Goal: Task Accomplishment & Management: Manage account settings

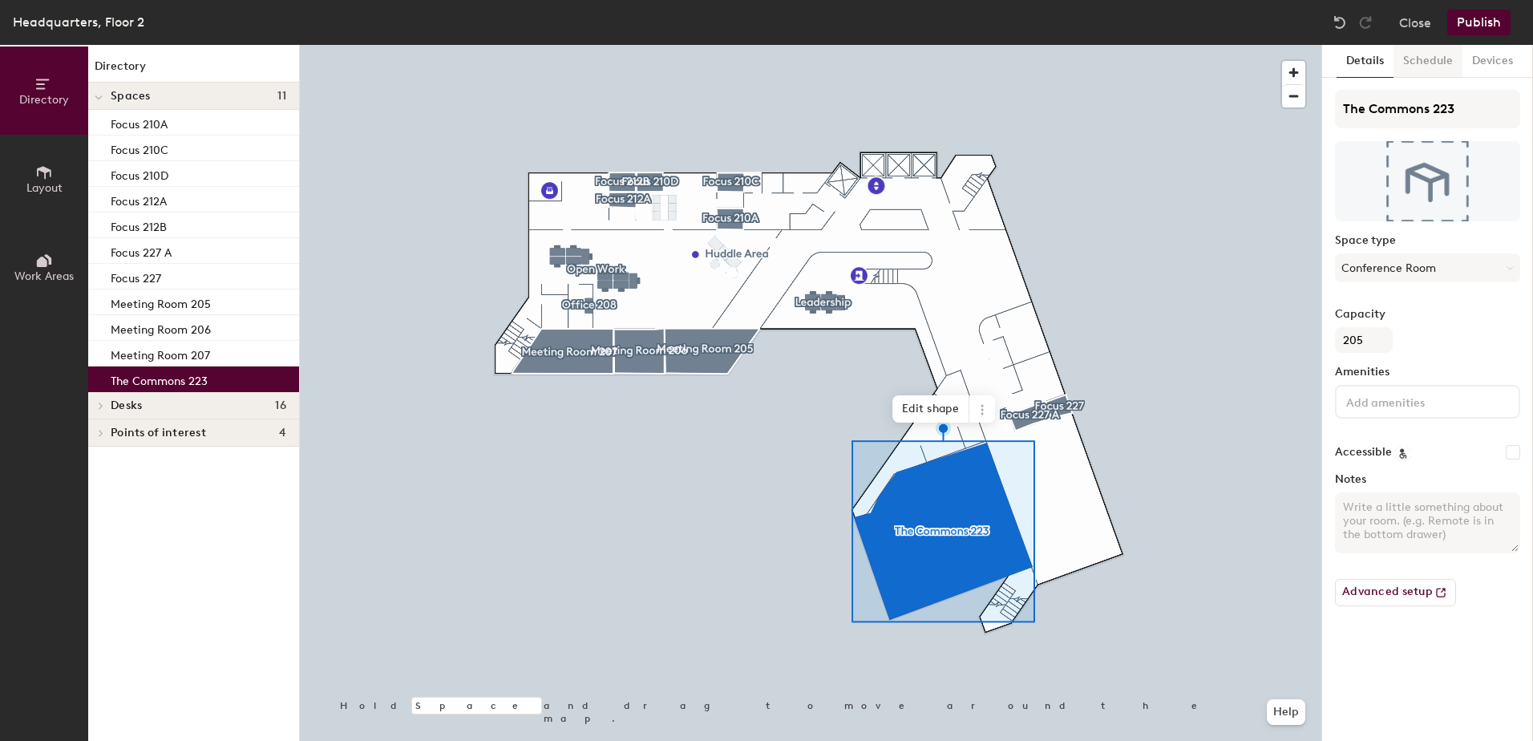
click at [1424, 55] on button "Schedule" at bounding box center [1427, 61] width 69 height 33
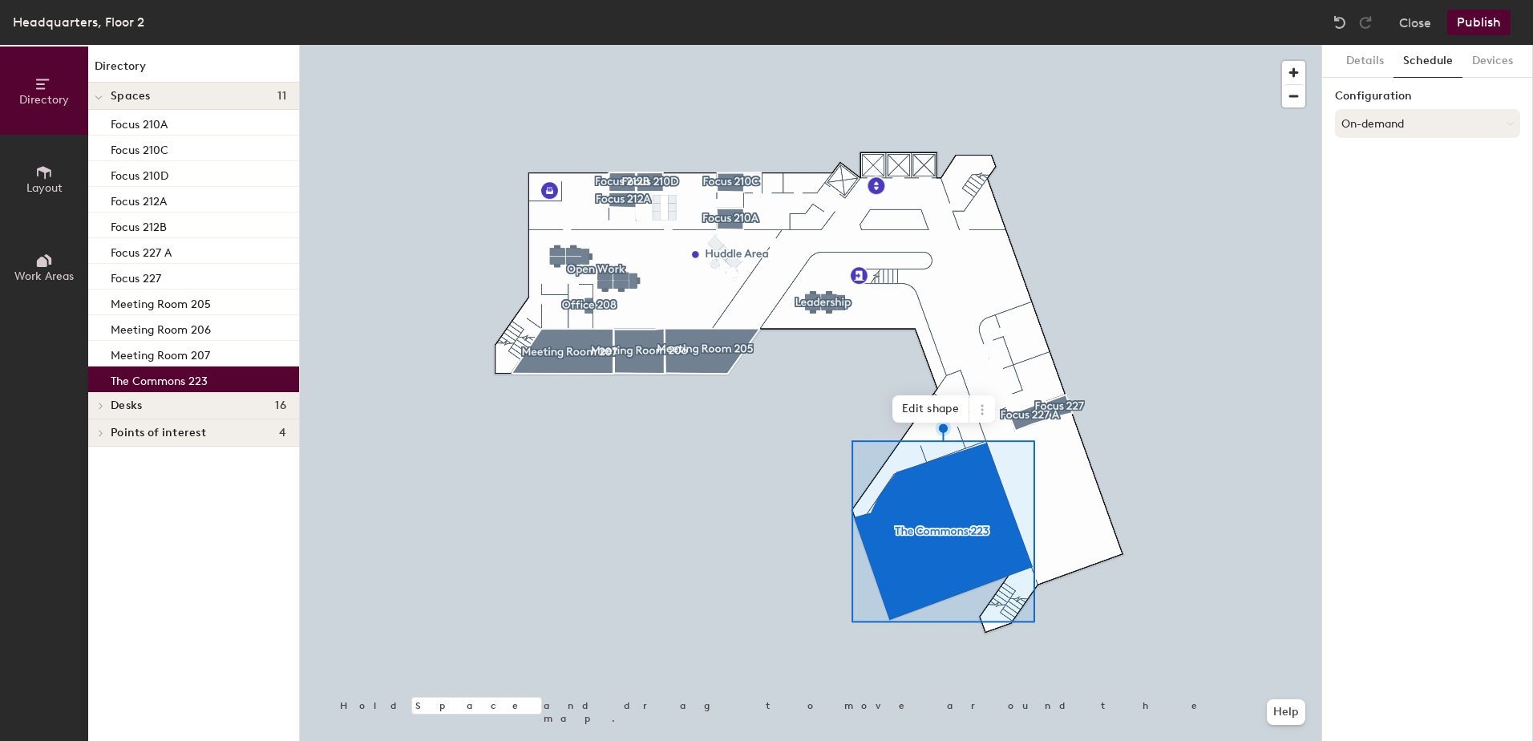
click at [1419, 115] on button "On-demand" at bounding box center [1427, 123] width 185 height 29
click at [1405, 189] on icon at bounding box center [1412, 188] width 14 height 14
click at [1426, 158] on button "Select account" at bounding box center [1427, 158] width 185 height 29
click at [1410, 218] on div "Microsoft 365" at bounding box center [1428, 223] width 184 height 24
click at [1397, 223] on input at bounding box center [1427, 221] width 185 height 29
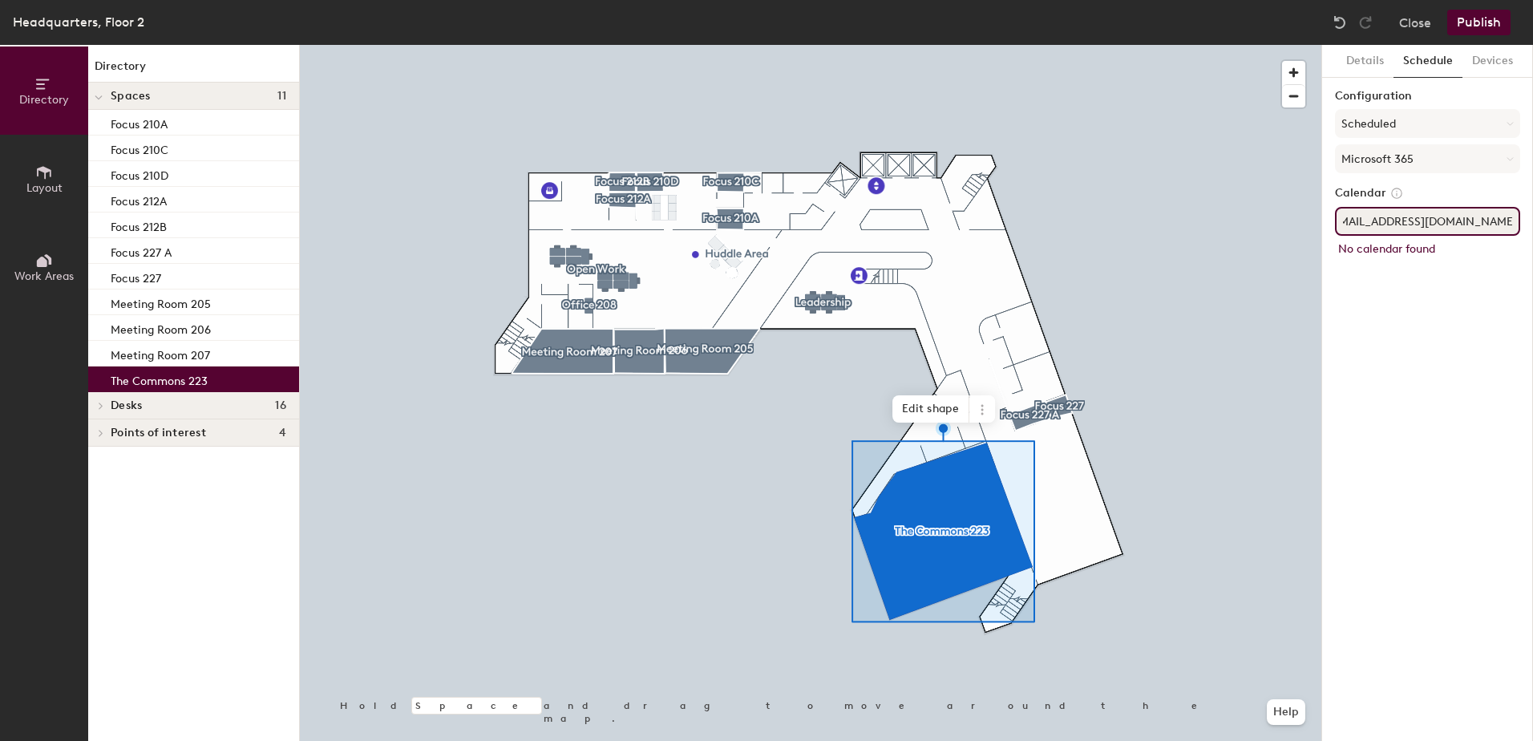
scroll to position [0, 21]
click at [1461, 220] on input "[EMAIL_ADDRESS][DOMAIN_NAME]" at bounding box center [1427, 221] width 185 height 29
drag, startPoint x: 1446, startPoint y: 224, endPoint x: 1624, endPoint y: 246, distance: 180.1
click at [1532, 246] on html "Skip navigation Schedule Office People Analytics Visits Deliveries Services Man…" at bounding box center [766, 370] width 1533 height 741
click at [1405, 229] on input "[EMAIL_ADDRESS][DOMAIN_NAME]" at bounding box center [1427, 221] width 185 height 29
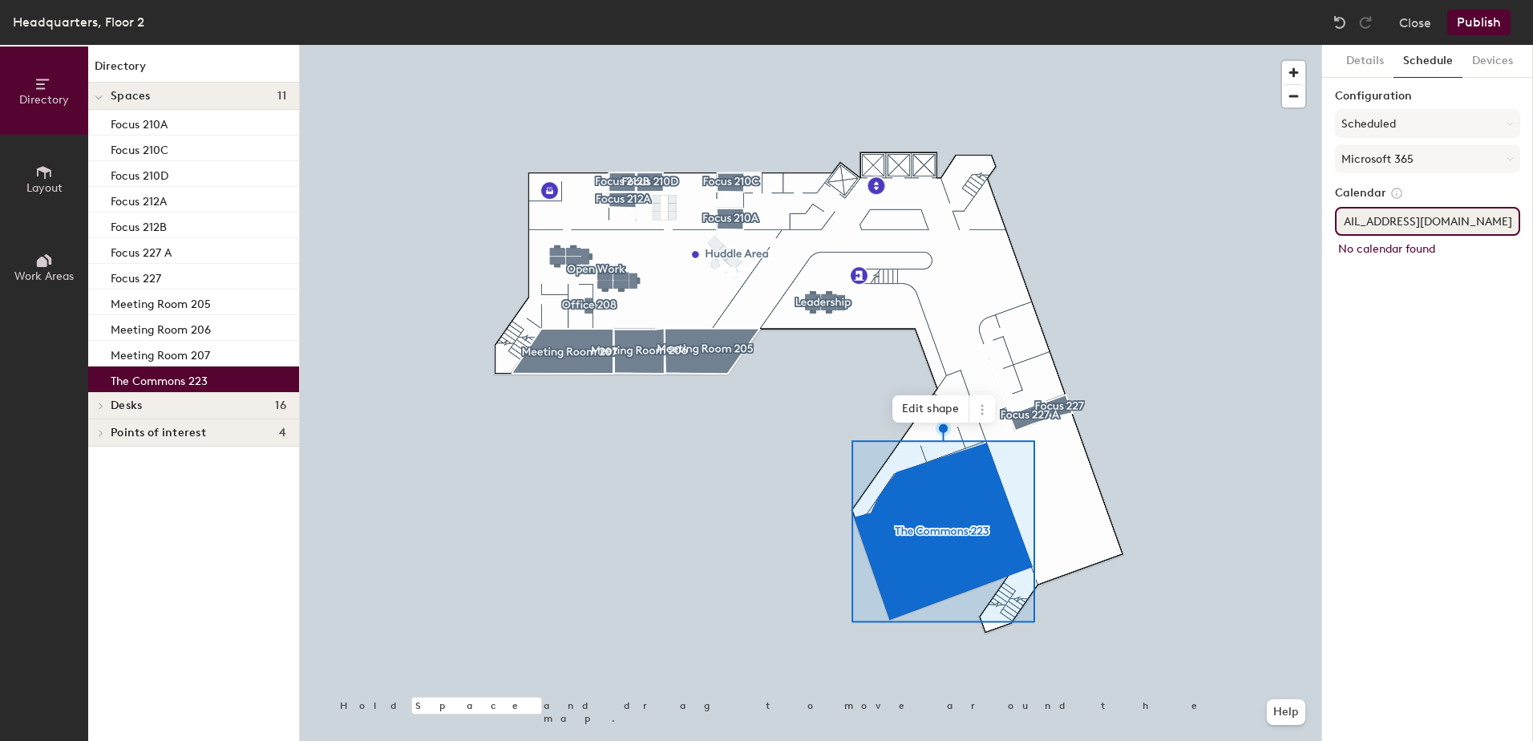
click at [1365, 224] on input "[EMAIL_ADDRESS][DOMAIN_NAME]" at bounding box center [1427, 221] width 185 height 29
drag, startPoint x: 1474, startPoint y: 222, endPoint x: 1629, endPoint y: 208, distance: 156.1
click at [1532, 208] on html "Skip navigation Schedule Office People Analytics Visits Deliveries Services Man…" at bounding box center [766, 370] width 1533 height 741
type input "[EMAIL_ADDRESS][DOMAIN_NAME]"
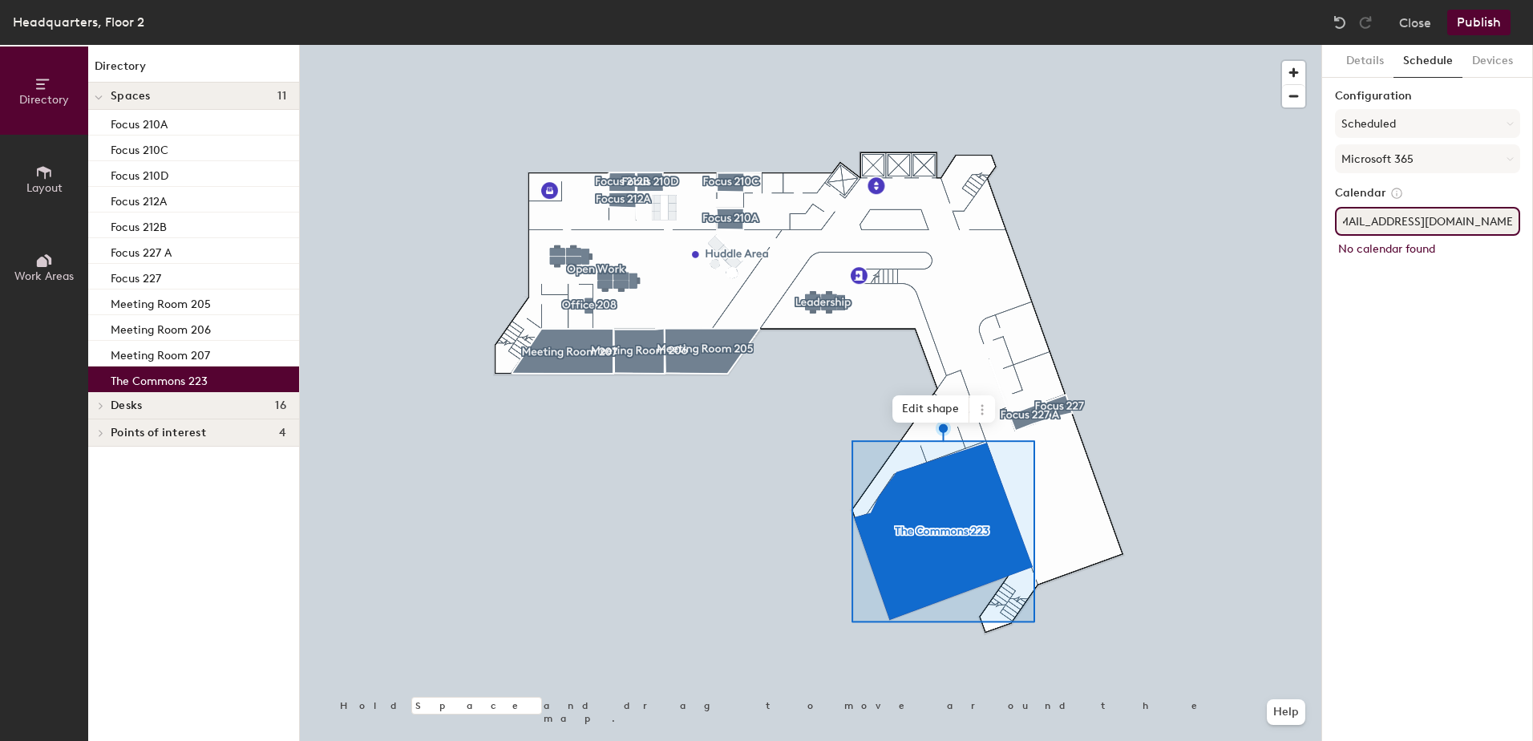
scroll to position [0, 21]
click at [1446, 152] on button "Microsoft 365" at bounding box center [1427, 158] width 185 height 29
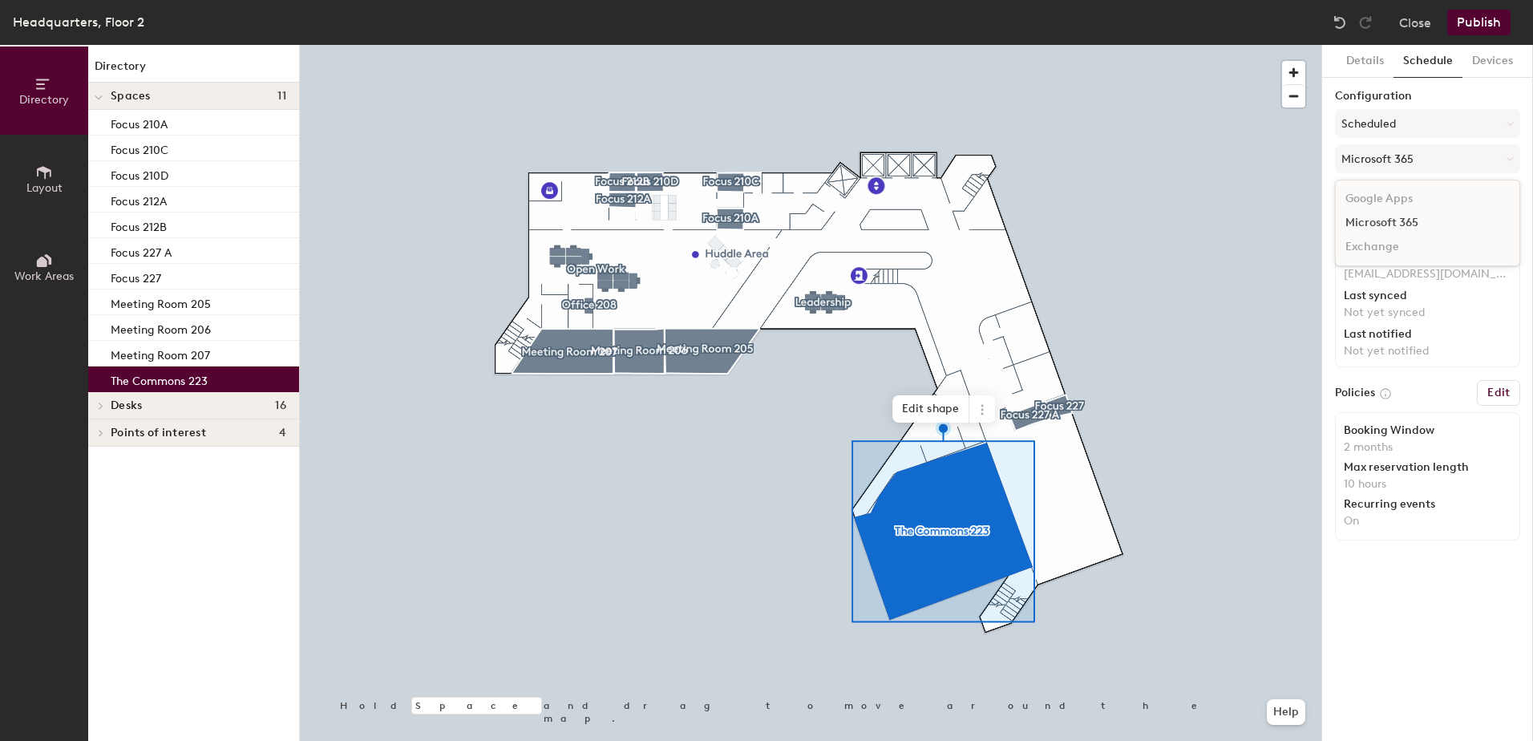
click at [1492, 335] on div "Last notified" at bounding box center [1428, 334] width 168 height 13
click at [1505, 397] on h6 "Edit" at bounding box center [1498, 392] width 22 height 13
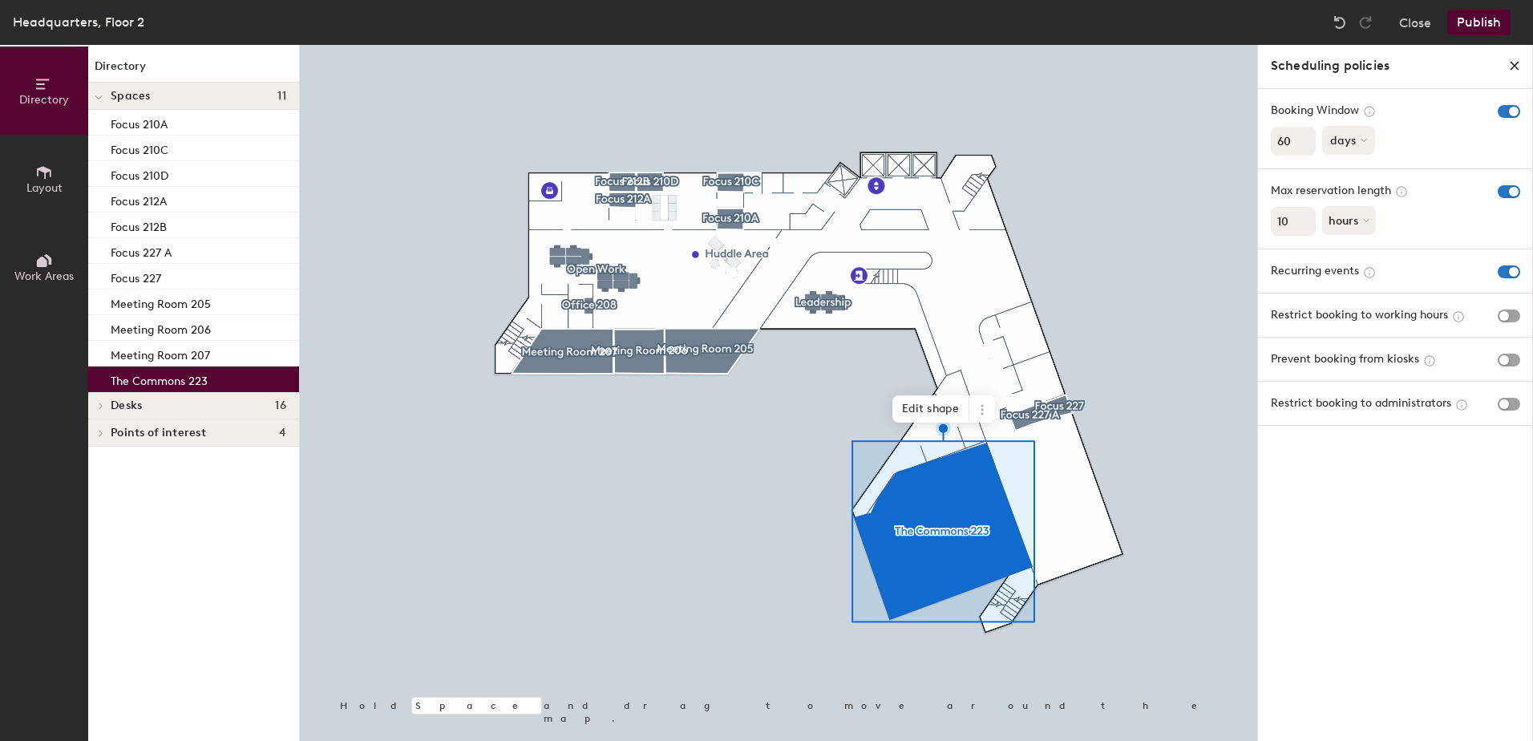
click at [1362, 143] on icon at bounding box center [1364, 140] width 6 height 6
click at [1349, 176] on div "months" at bounding box center [1354, 177] width 63 height 24
drag, startPoint x: 1302, startPoint y: 140, endPoint x: 1288, endPoint y: 154, distance: 19.3
click at [1302, 144] on input "72" at bounding box center [1293, 141] width 45 height 29
click at [1226, 141] on div "Directory Layout Work Areas Directory Spaces 11 Focus 210A Focus 210C Focus 210…" at bounding box center [766, 393] width 1533 height 696
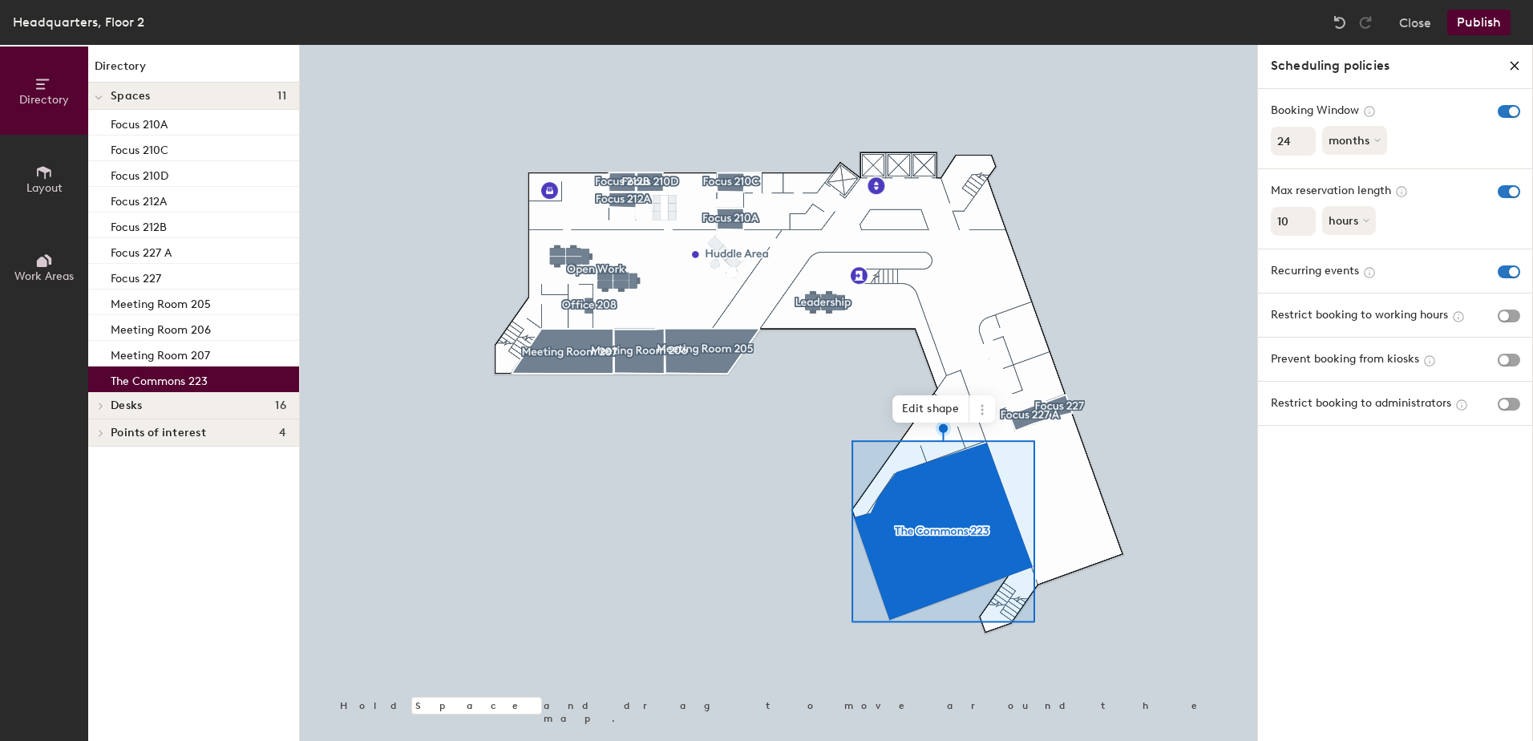
type input "24"
click at [1365, 554] on div "Scheduling policies Booking Window 24 months Max reservation length 10 hours Re…" at bounding box center [1395, 393] width 276 height 696
click at [1502, 190] on span "button" at bounding box center [1509, 191] width 22 height 13
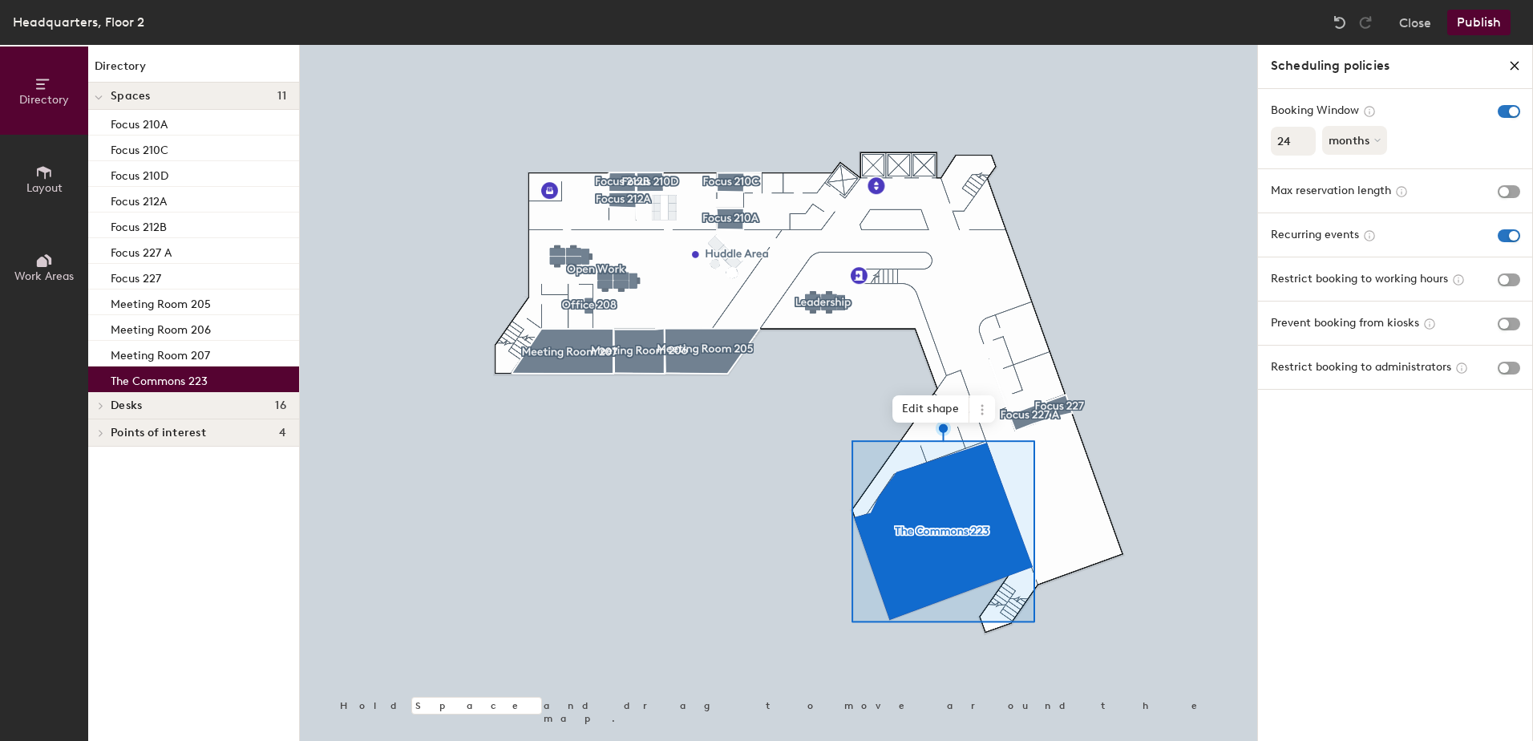
click at [1479, 18] on button "Publish" at bounding box center [1478, 23] width 63 height 26
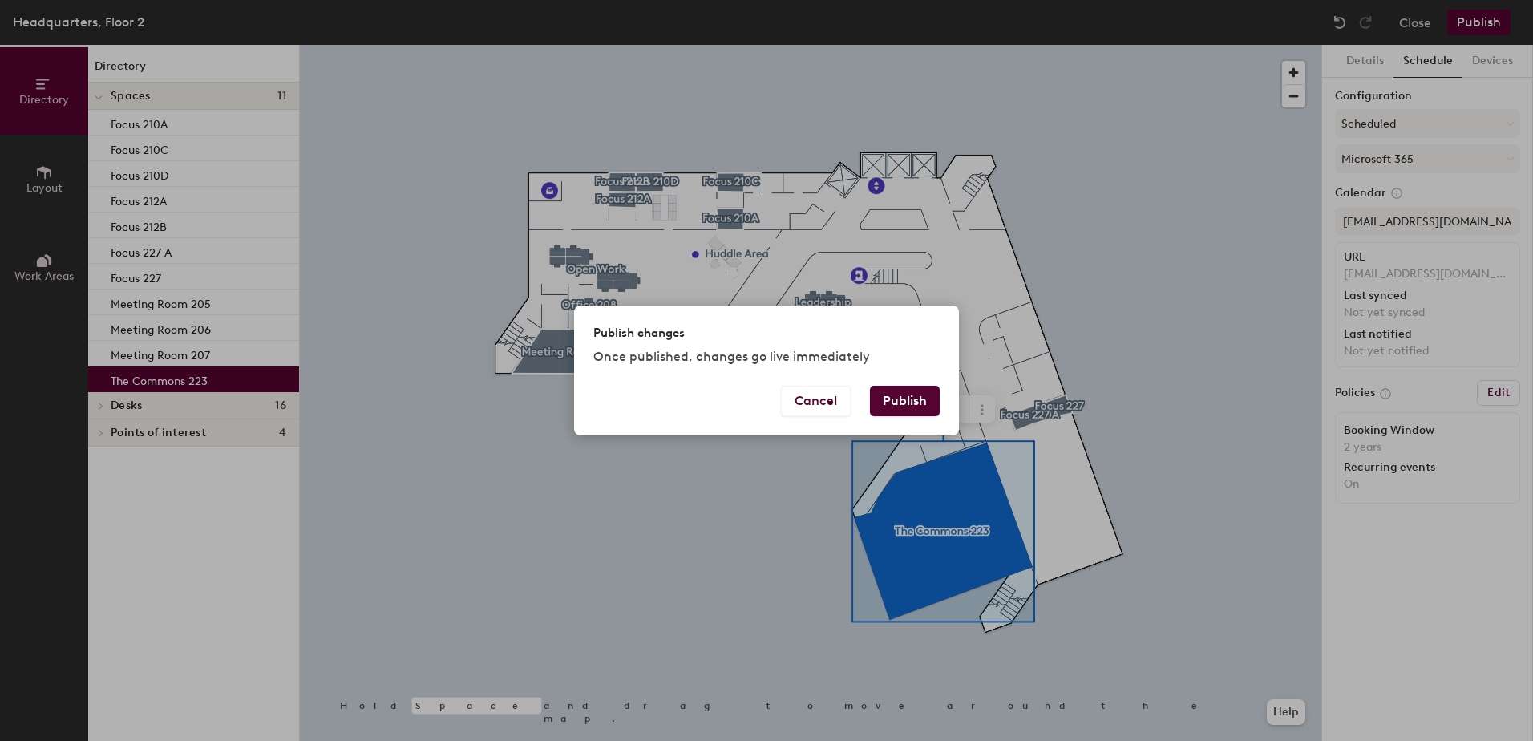
click at [911, 397] on button "Publish" at bounding box center [905, 401] width 70 height 30
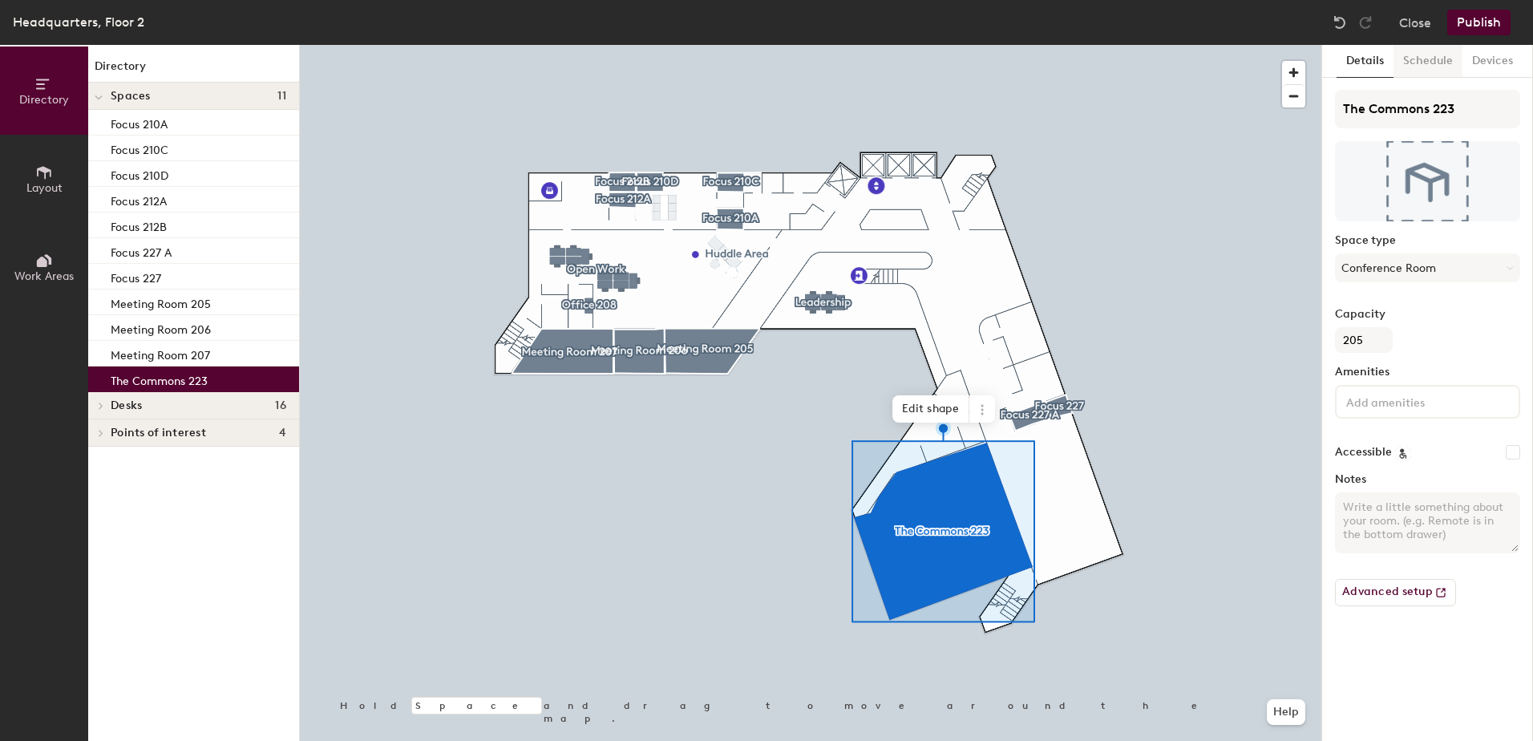
click at [1438, 59] on button "Schedule" at bounding box center [1427, 61] width 69 height 33
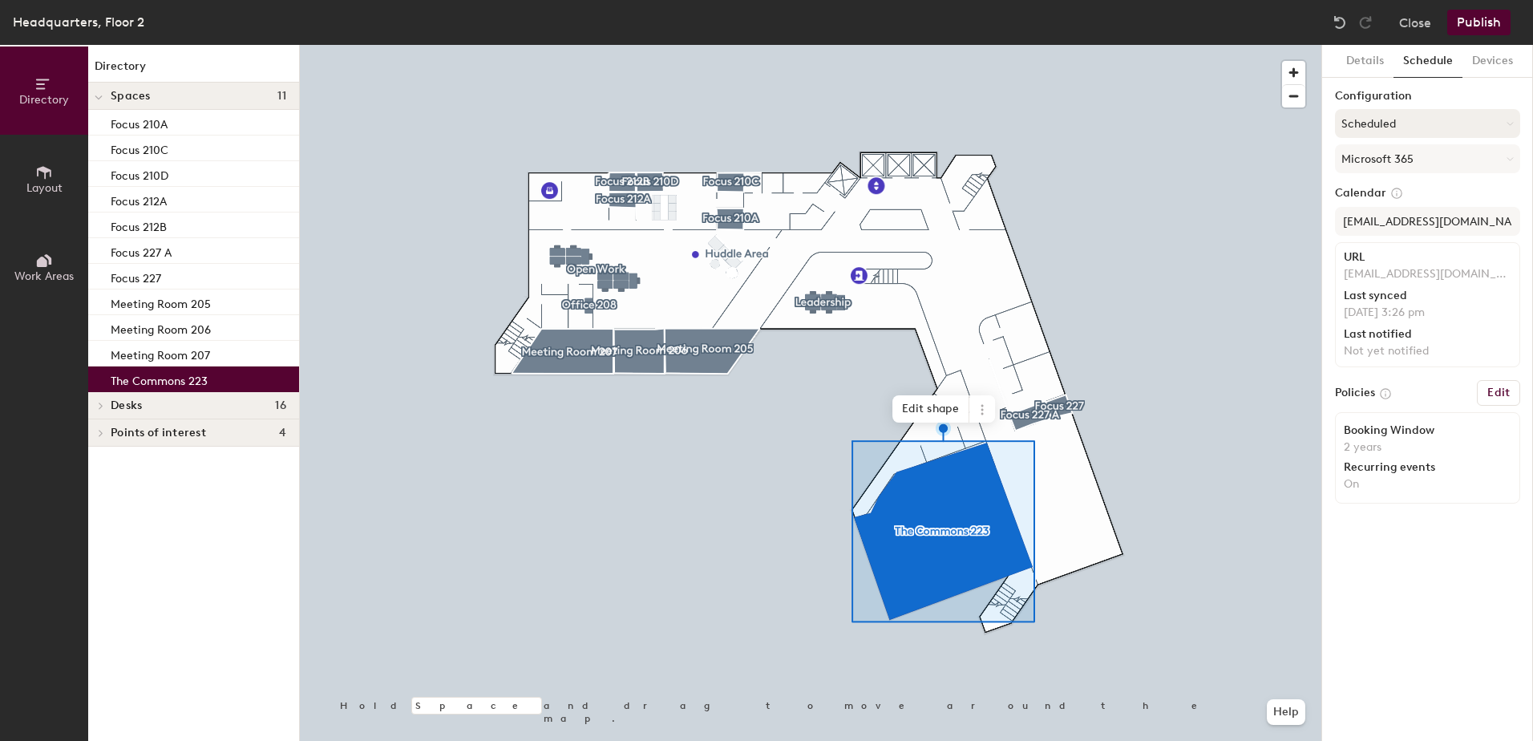
click at [1499, 123] on button "Scheduled" at bounding box center [1427, 123] width 185 height 29
click at [1372, 212] on div "Request-only" at bounding box center [1428, 212] width 184 height 24
click at [1485, 25] on button "Publish" at bounding box center [1478, 23] width 63 height 26
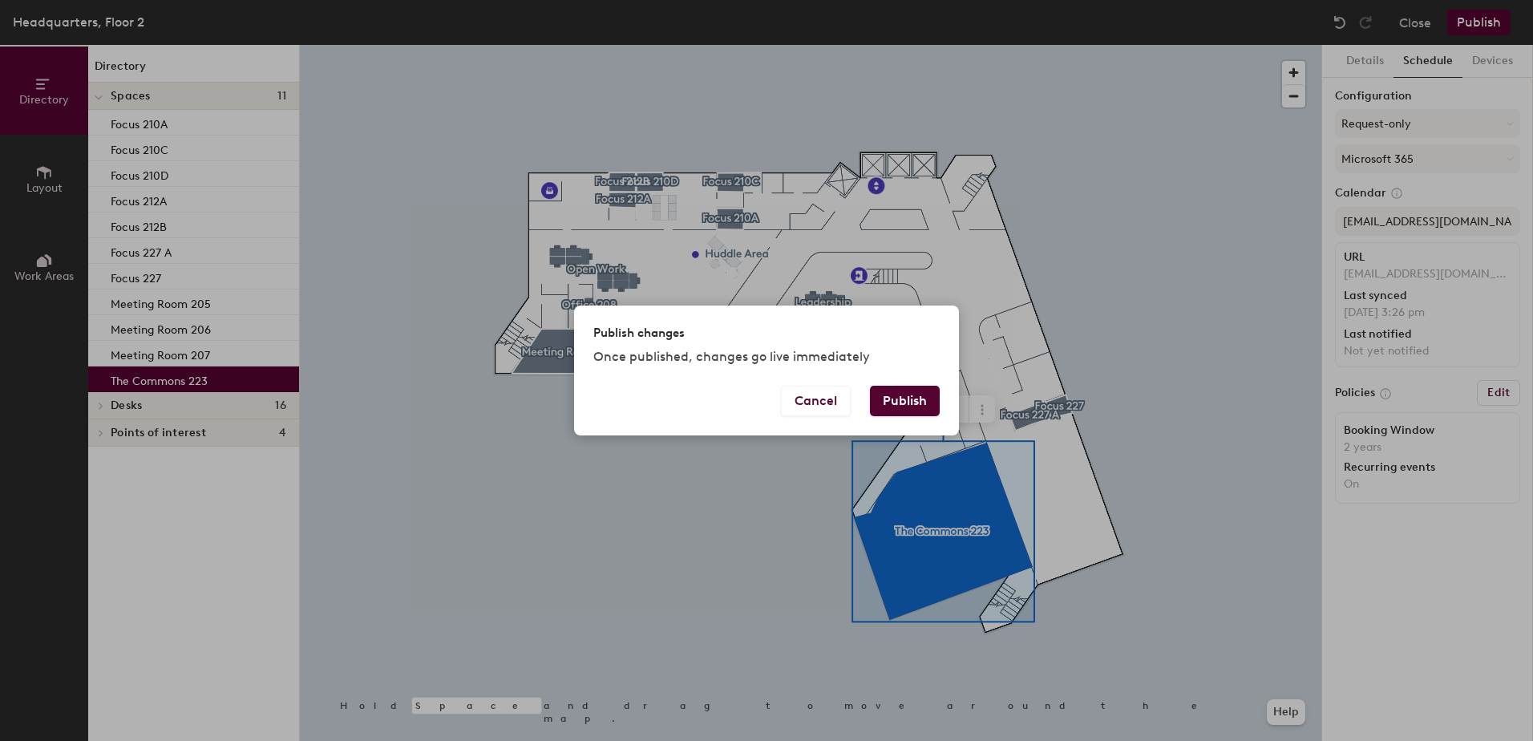
click at [926, 391] on button "Publish" at bounding box center [905, 401] width 70 height 30
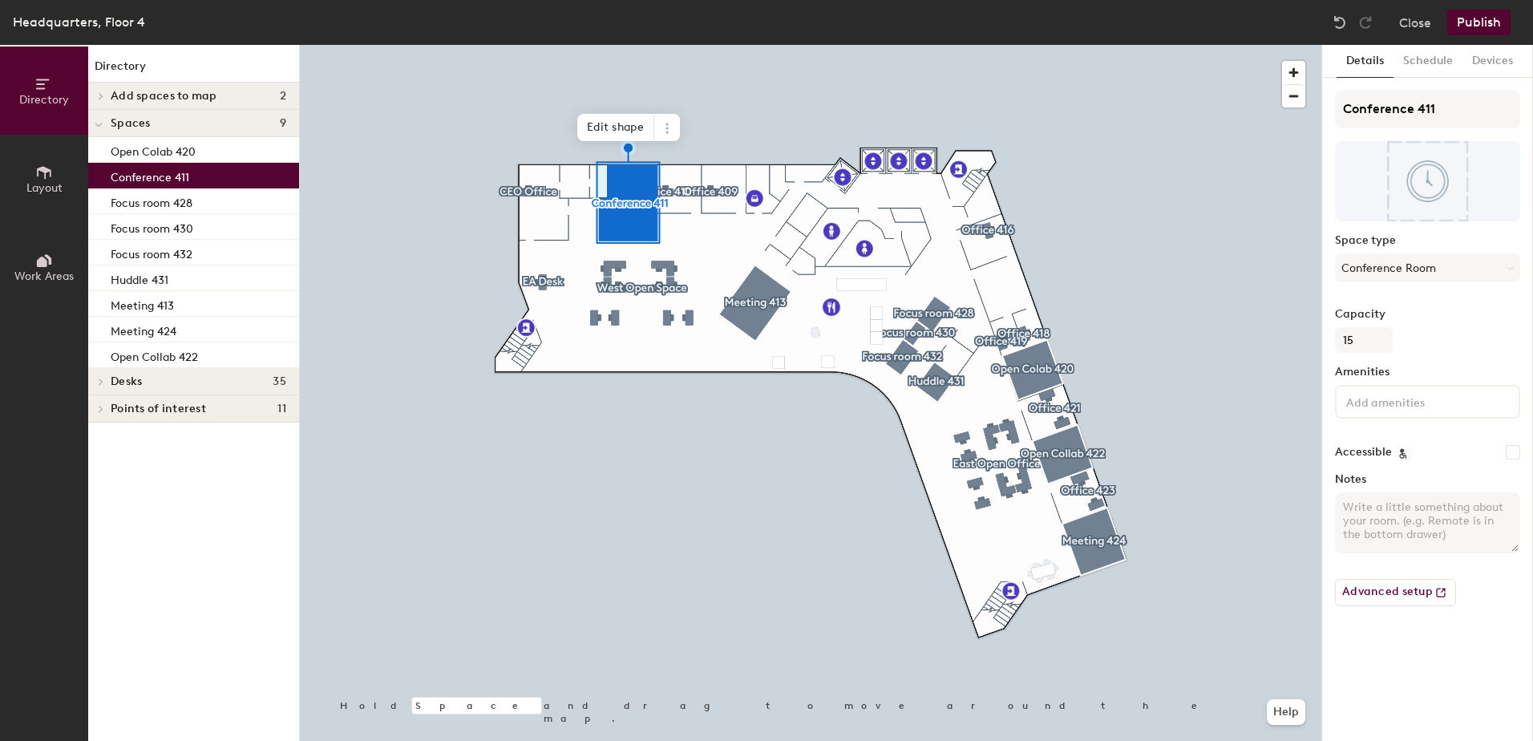
click at [199, 176] on div "Conference 411" at bounding box center [193, 176] width 211 height 26
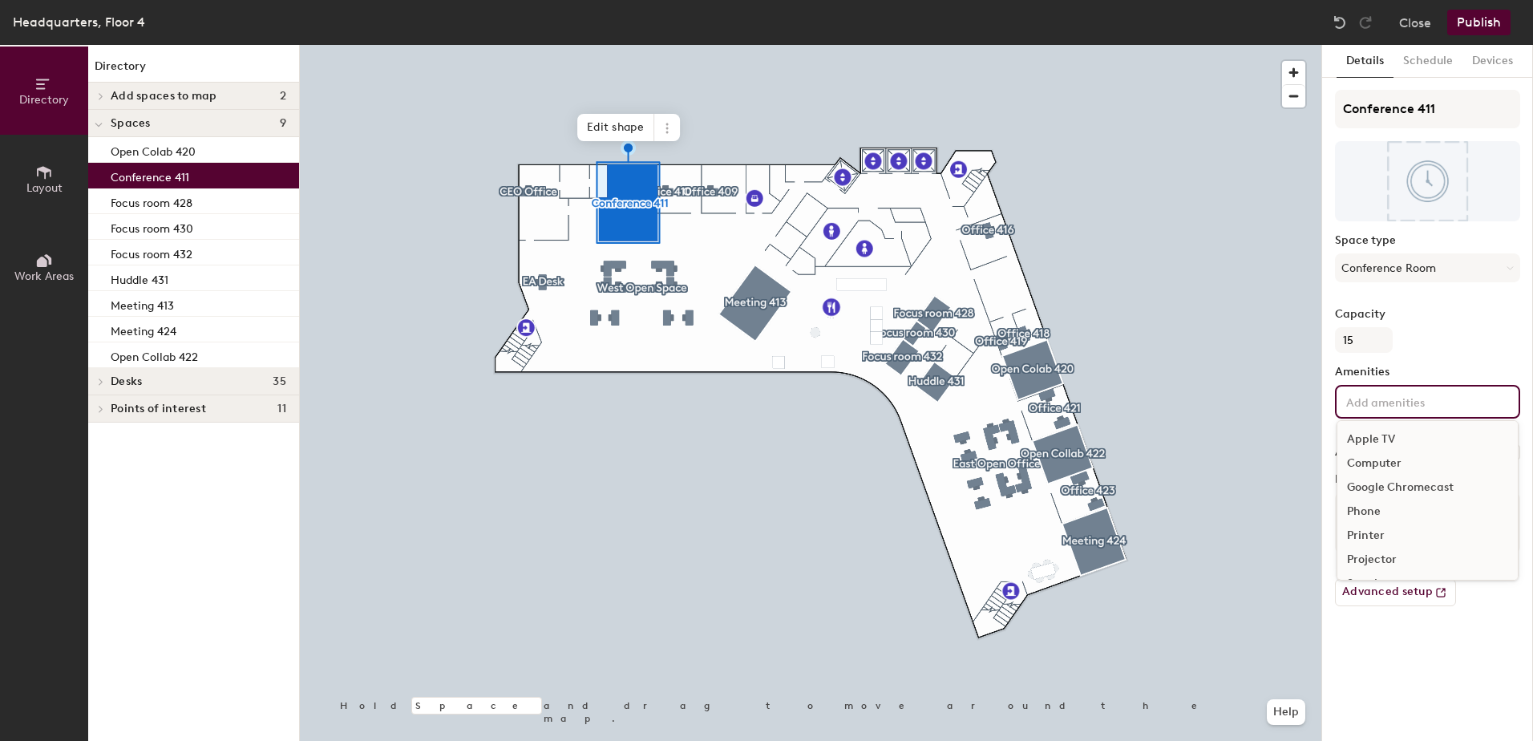
click at [1377, 398] on input at bounding box center [1415, 400] width 144 height 19
click at [1399, 536] on div "Video Conferencing" at bounding box center [1427, 537] width 180 height 24
click at [1446, 429] on input at bounding box center [1415, 424] width 144 height 19
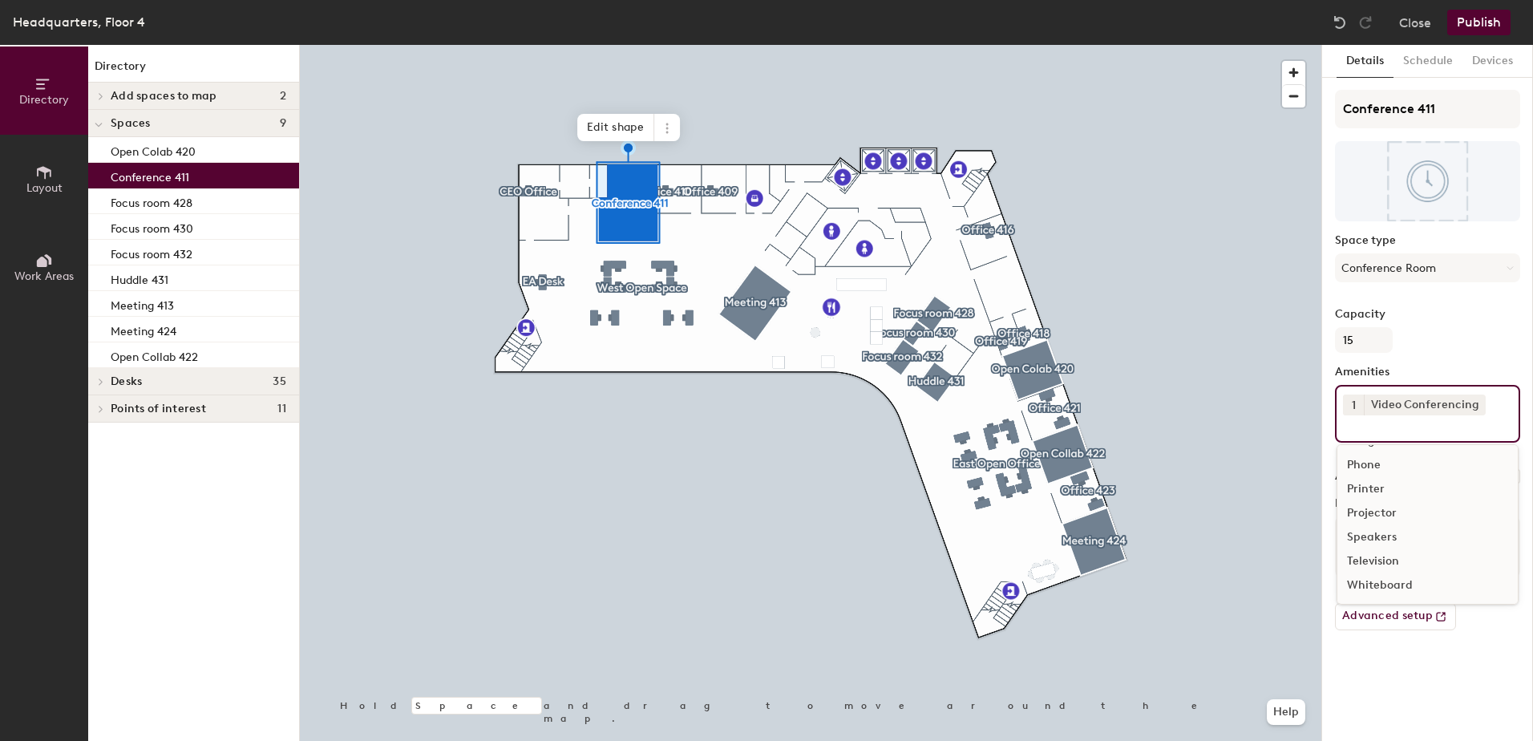
click at [1502, 410] on div "1 Video Conferencing Apple TV Computer Google Chromecast Phone Printer Projecto…" at bounding box center [1427, 414] width 185 height 58
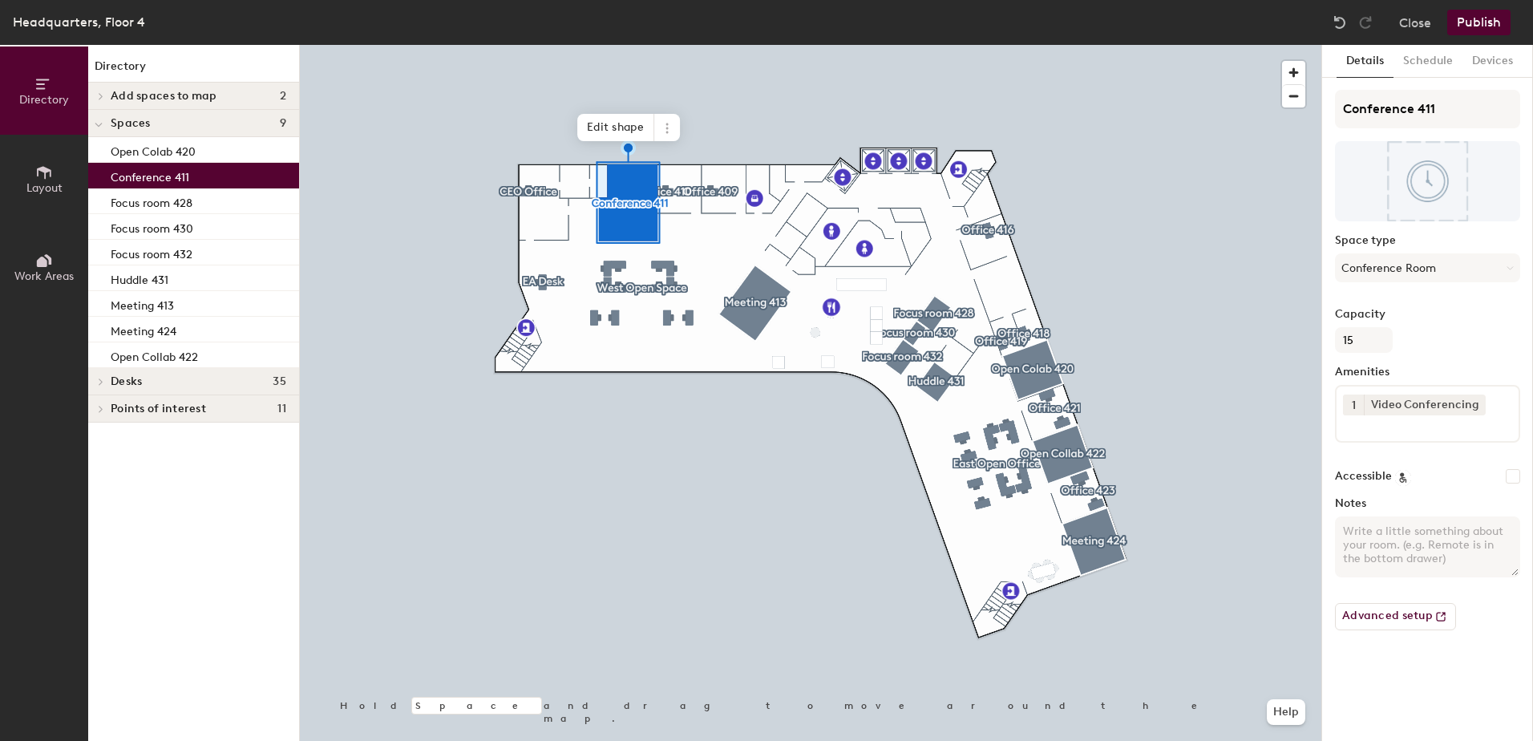
click at [1279, 45] on div at bounding box center [810, 45] width 1021 height 0
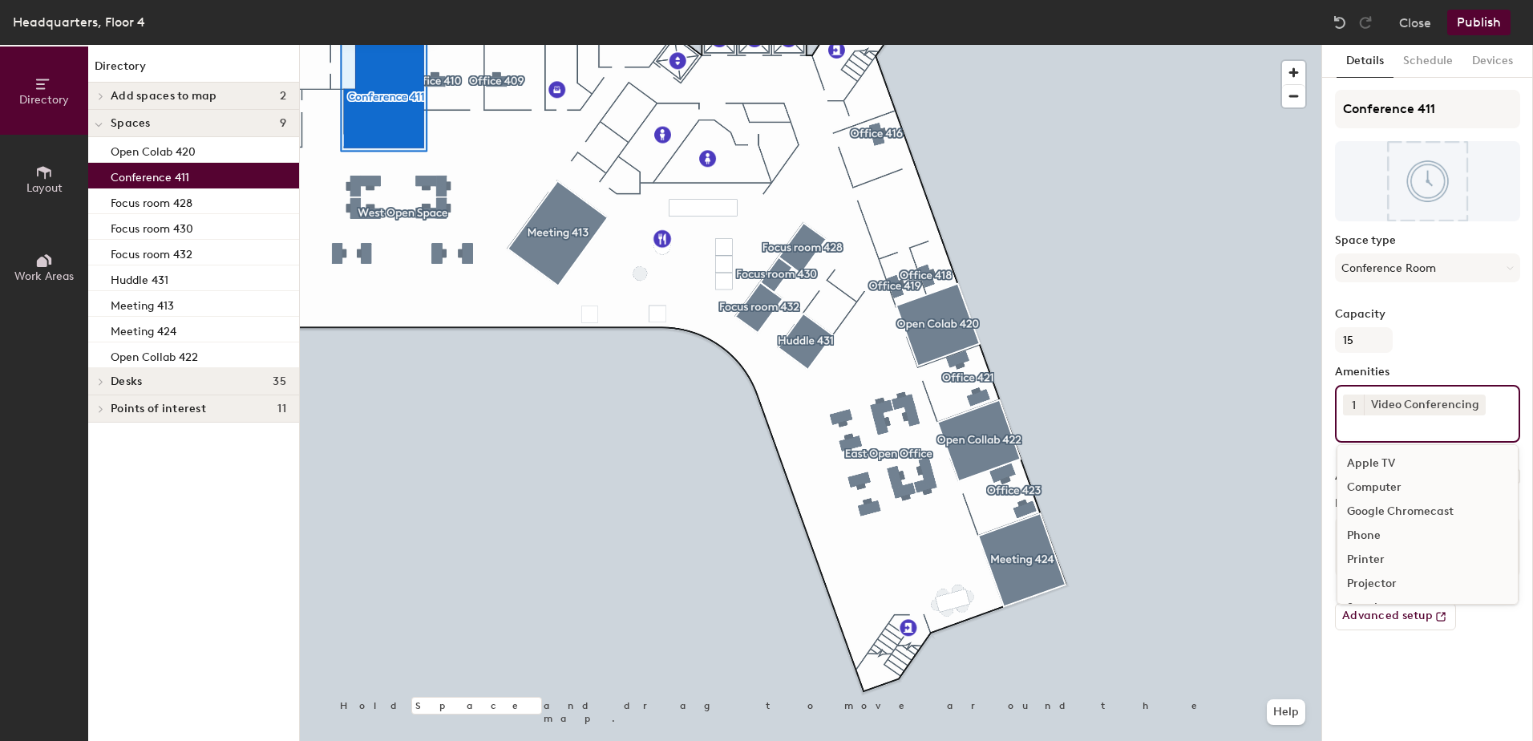
click at [1451, 431] on input at bounding box center [1415, 424] width 144 height 19
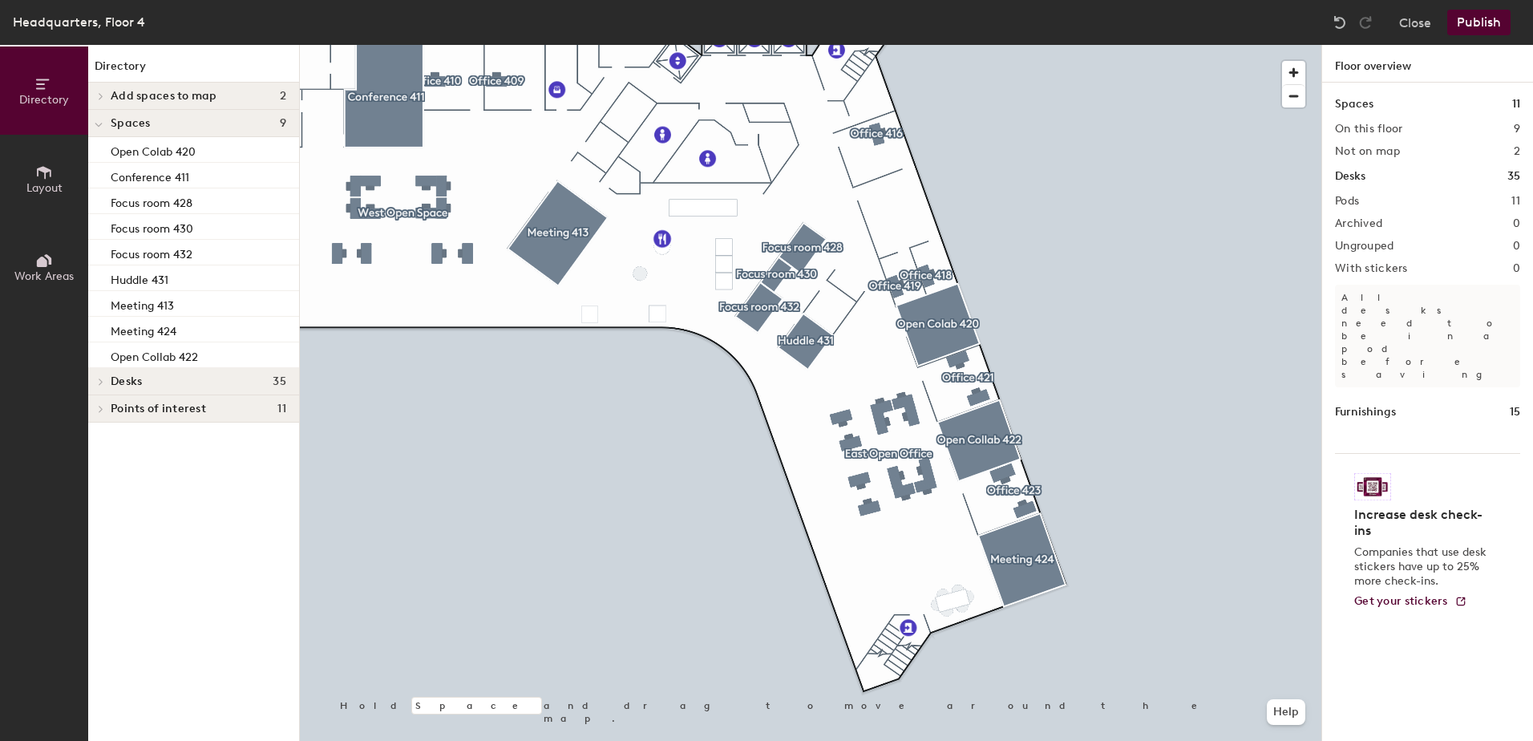
click at [1482, 24] on button "Publish" at bounding box center [1478, 23] width 63 height 26
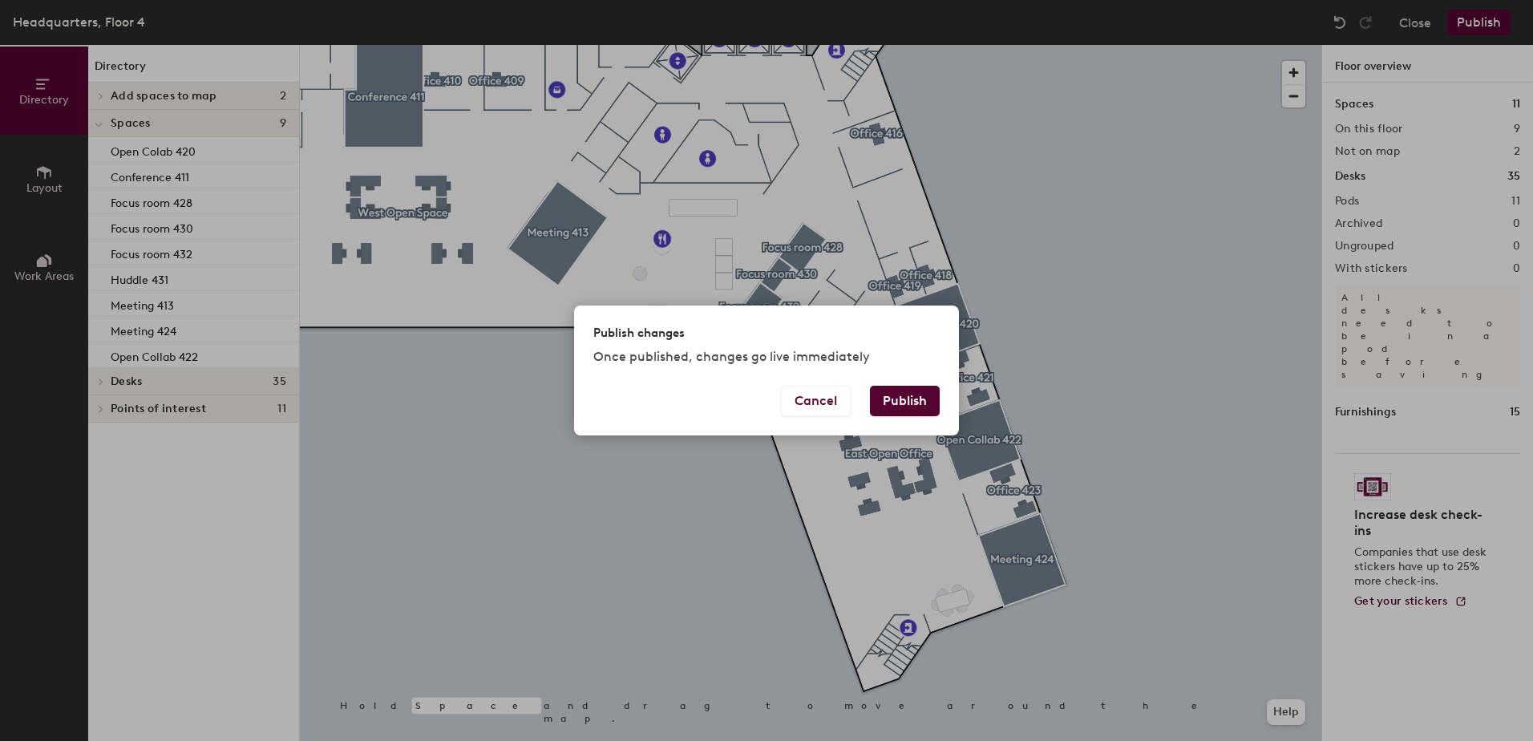
click at [900, 391] on button "Publish" at bounding box center [905, 401] width 70 height 30
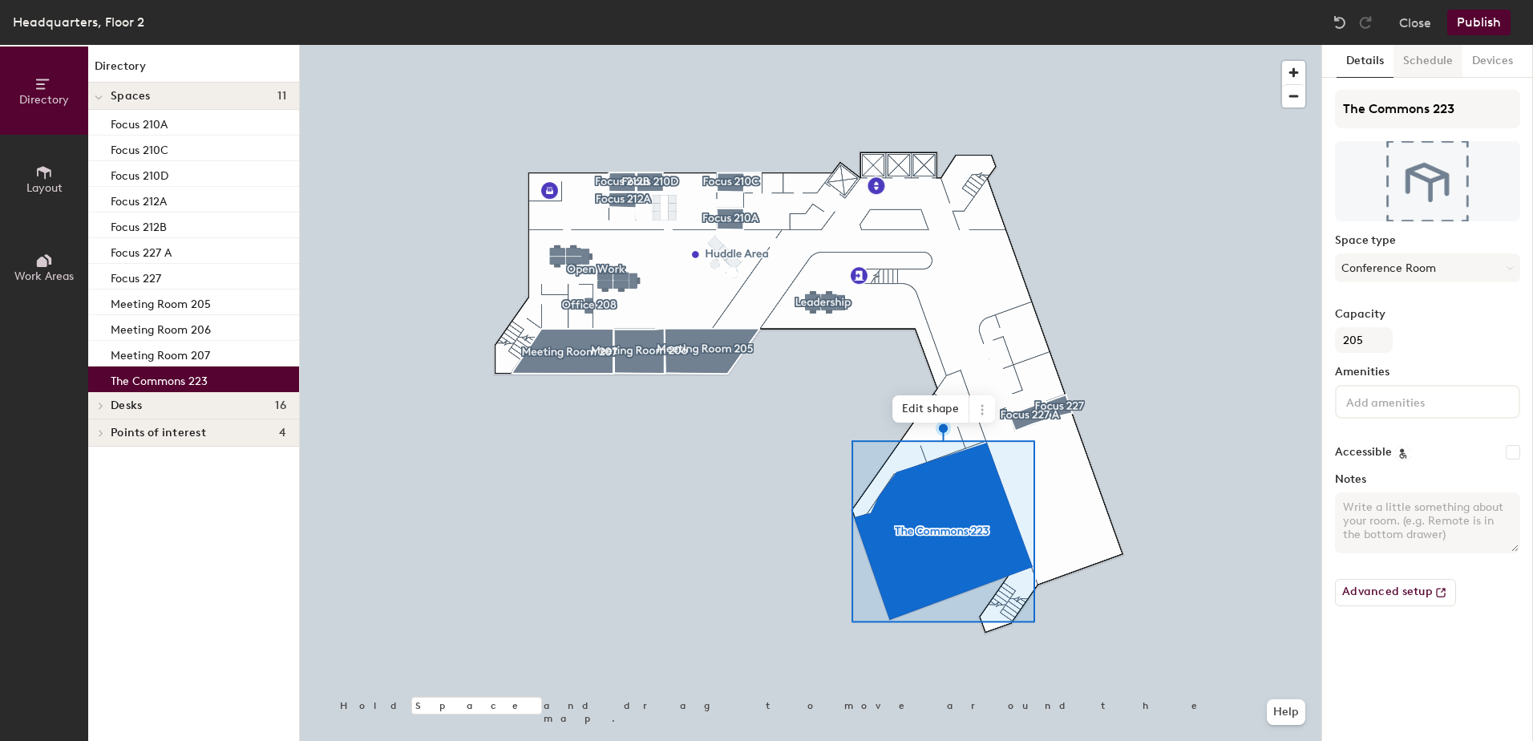
click at [1428, 59] on button "Schedule" at bounding box center [1427, 61] width 69 height 33
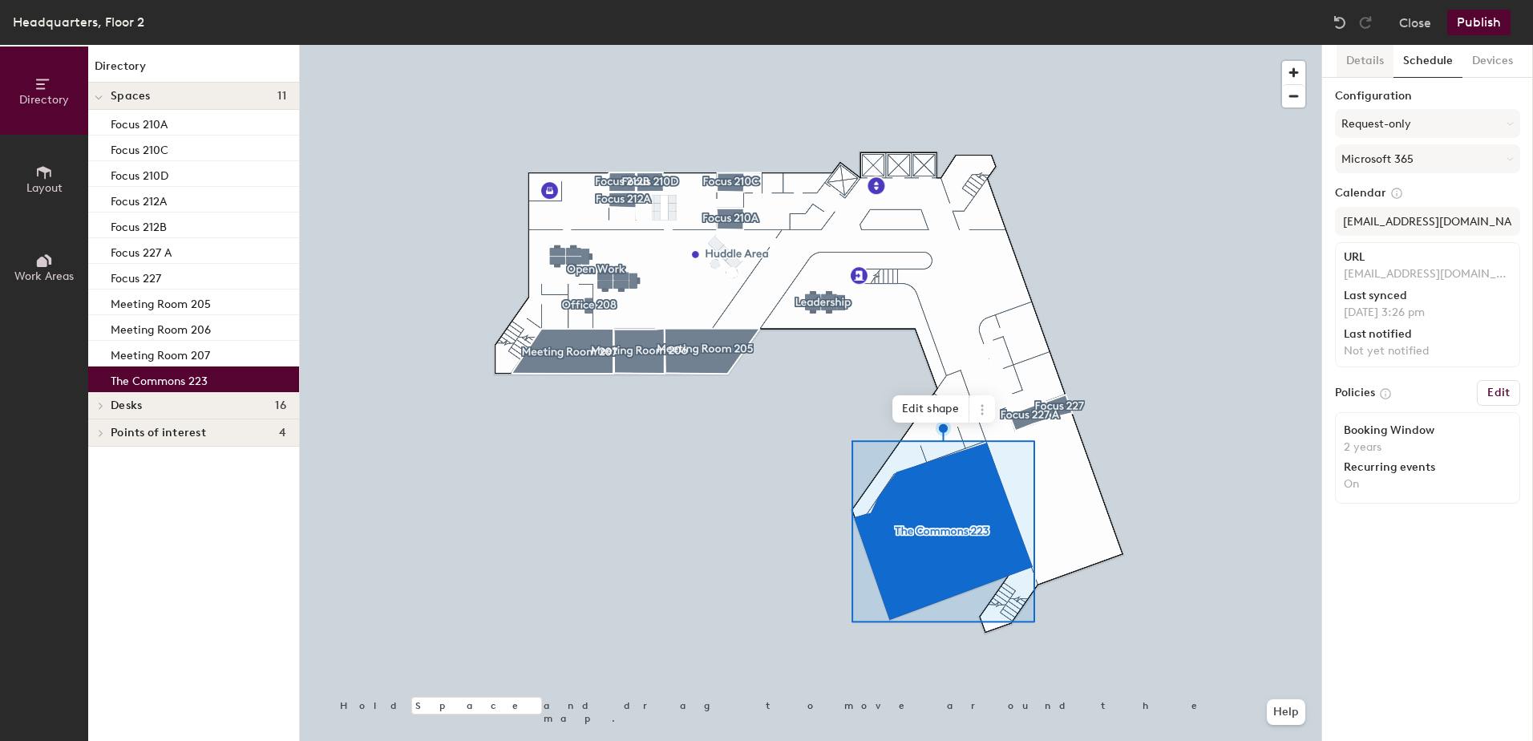
click at [1349, 57] on button "Details" at bounding box center [1364, 61] width 57 height 33
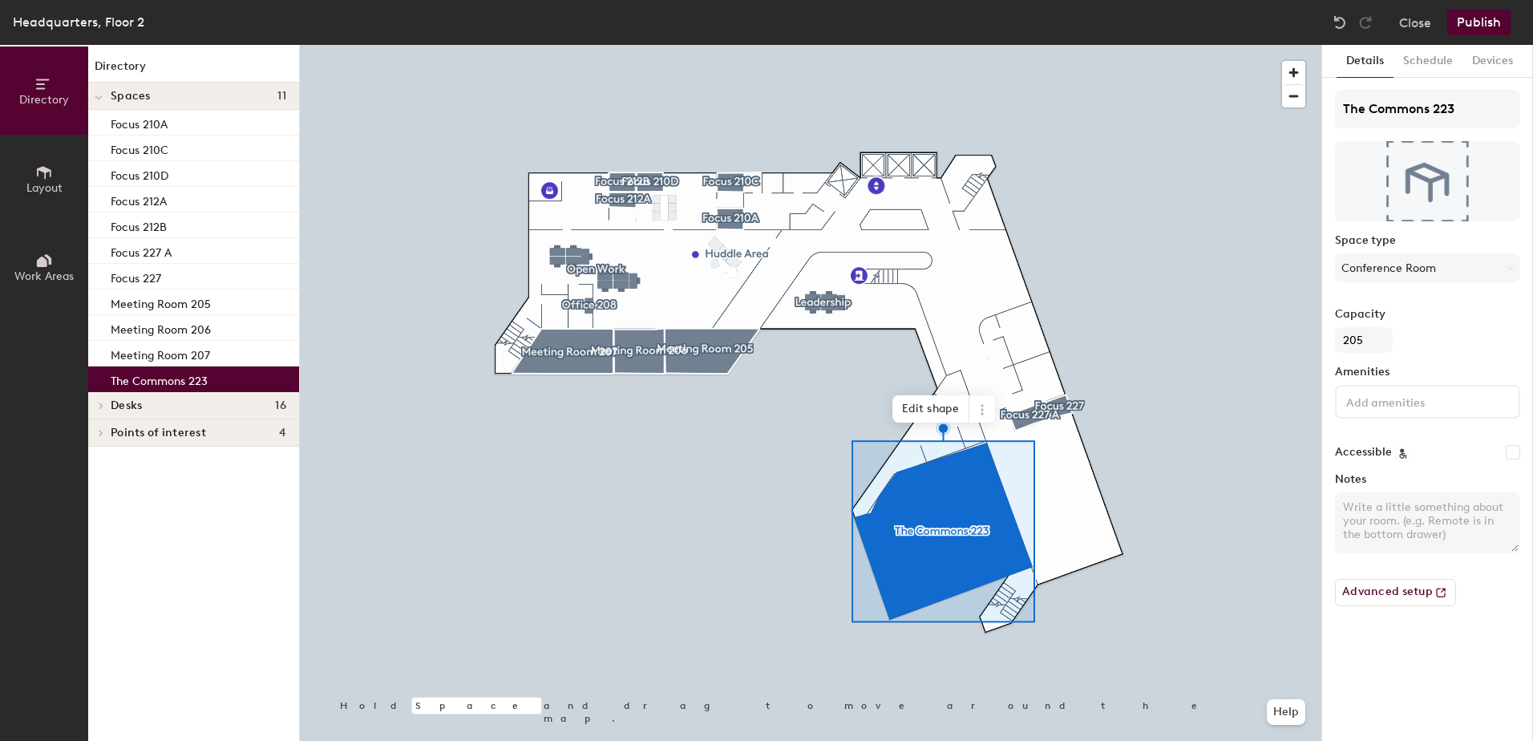
click at [1380, 391] on input at bounding box center [1415, 400] width 144 height 19
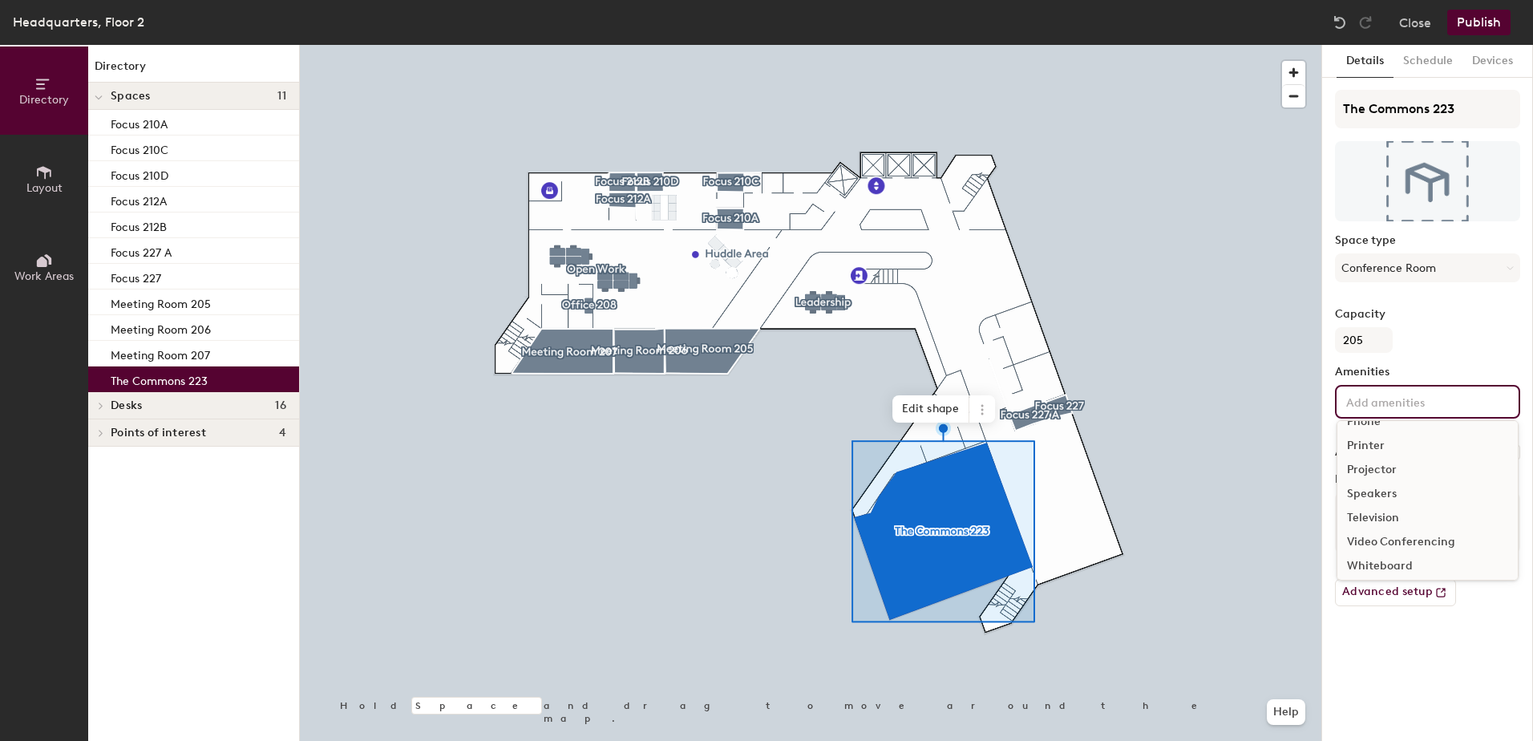
scroll to position [95, 0]
click at [1391, 536] on div "Video Conferencing" at bounding box center [1427, 537] width 180 height 24
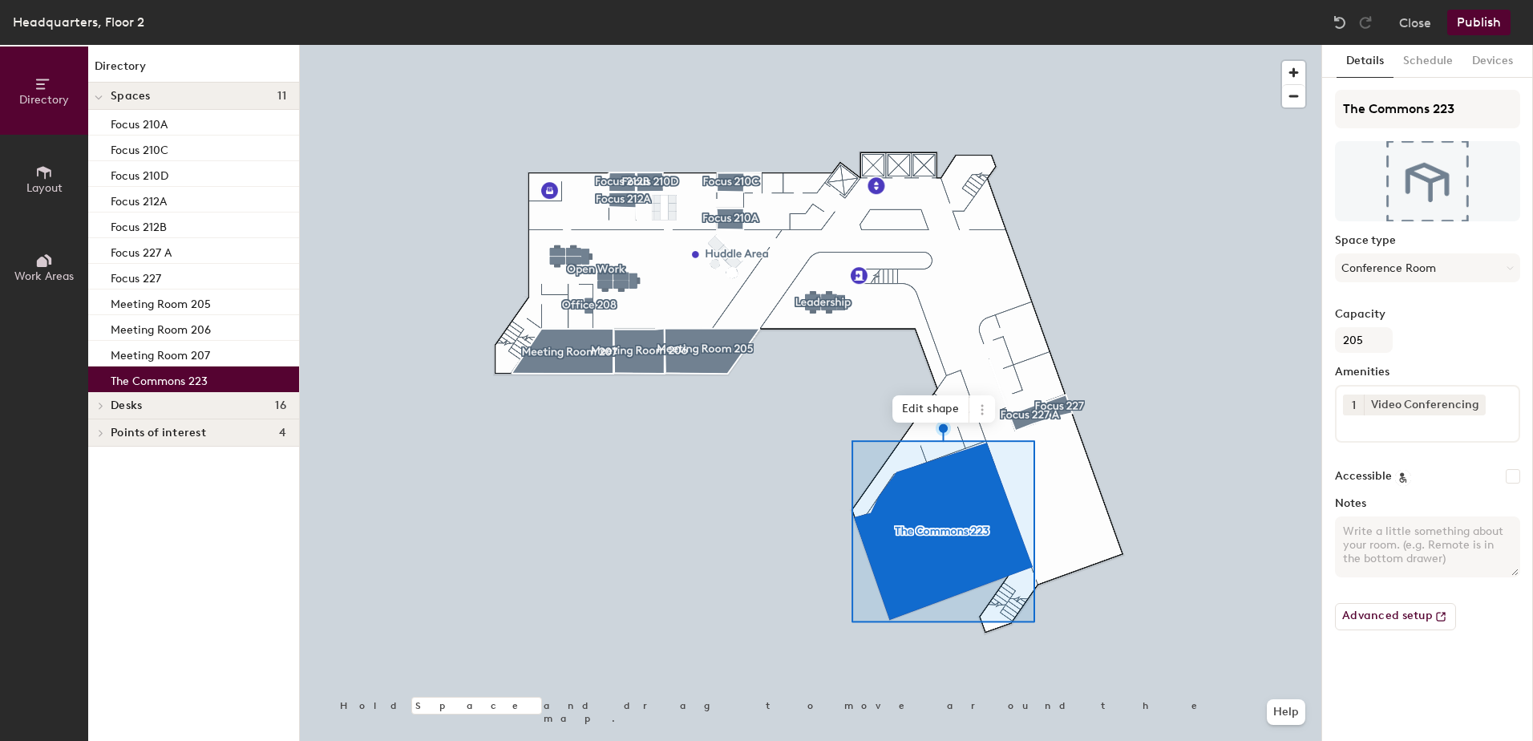
click at [1478, 24] on button "Publish" at bounding box center [1478, 23] width 63 height 26
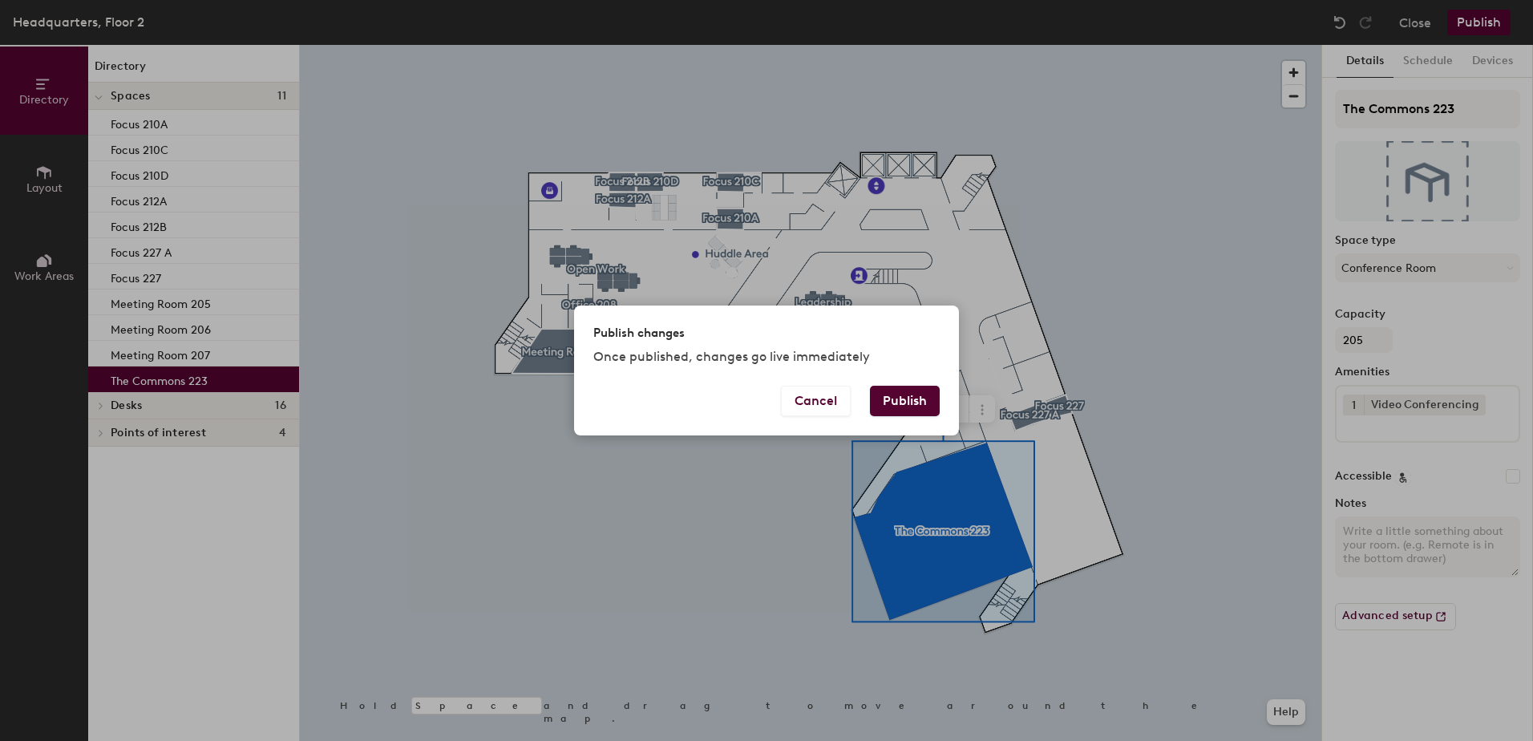
click at [921, 402] on button "Publish" at bounding box center [905, 401] width 70 height 30
